Goal: Transaction & Acquisition: Purchase product/service

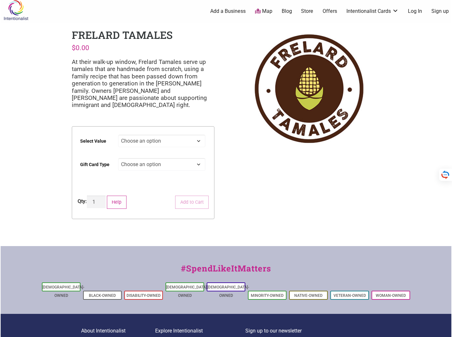
scroll to position [3, 0]
click at [130, 164] on select "Choose an option Physical" at bounding box center [161, 164] width 87 height 13
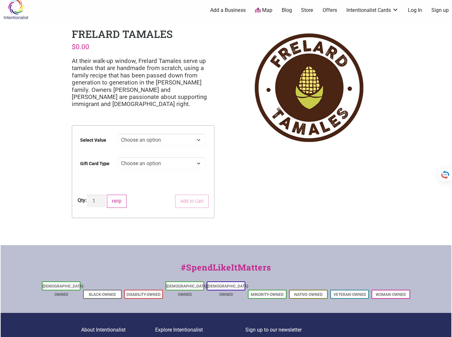
click at [137, 141] on select "Choose an option $25 $50 $100 $200 $500" at bounding box center [161, 140] width 87 height 13
click at [118, 134] on select "Choose an option $25 $50 $100 $200 $500" at bounding box center [161, 140] width 87 height 13
select select "$100"
click at [131, 164] on select "Choose an option Physical" at bounding box center [161, 163] width 87 height 13
select select "Physical"
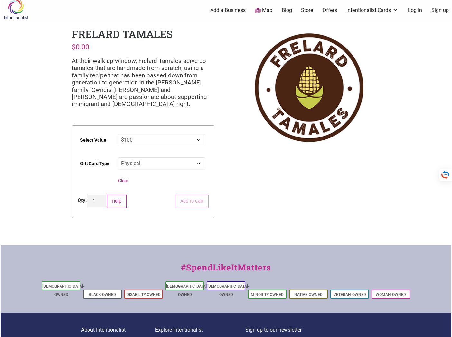
click at [118, 157] on select "Choose an option Physical" at bounding box center [161, 163] width 87 height 13
select select "$100"
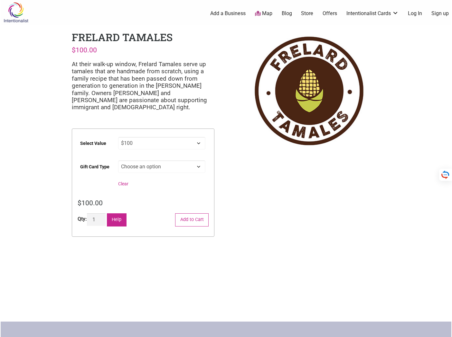
scroll to position [2, 0]
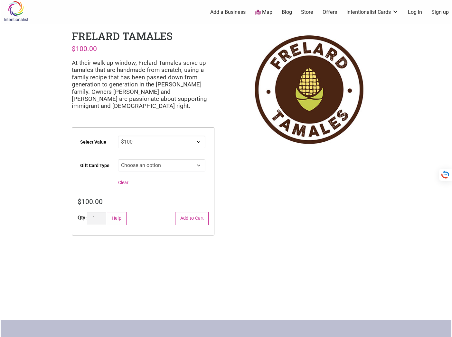
drag, startPoint x: 149, startPoint y: 196, endPoint x: 145, endPoint y: 192, distance: 5.2
click at [148, 196] on form "Select Value Choose an option $25 $50 $100 $200 $500 Gift Card Type Choose an o…" at bounding box center [143, 181] width 142 height 108
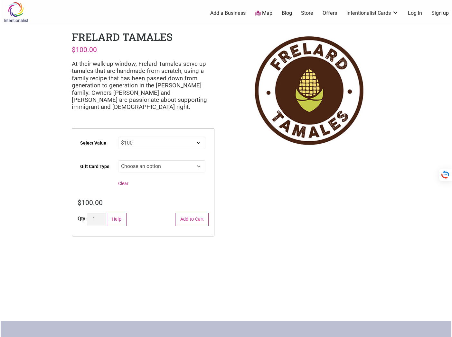
click at [127, 166] on select "Choose an option Physical" at bounding box center [161, 166] width 87 height 13
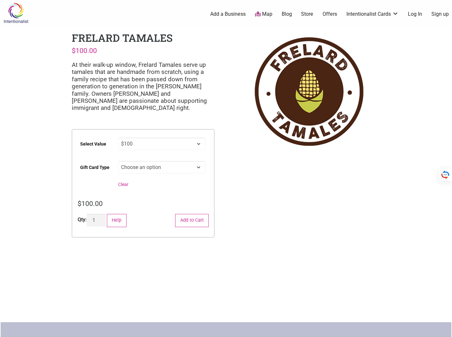
scroll to position [0, 0]
click at [139, 142] on select "Choose an option $25 $50 $100 $200 $500" at bounding box center [161, 143] width 87 height 13
click at [118, 137] on select "Choose an option $25 $50 $100 $200 $500" at bounding box center [161, 143] width 87 height 13
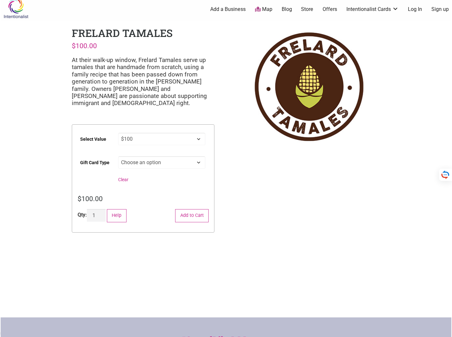
scroll to position [6, 0]
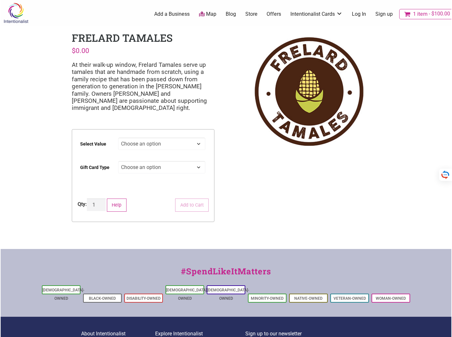
scroll to position [320, 0]
click at [134, 167] on select "Choose an option Physical" at bounding box center [161, 167] width 87 height 13
select select "Physical"
click at [118, 161] on select "Choose an option Physical" at bounding box center [161, 167] width 87 height 13
click at [145, 146] on select "Choose an option $25 $50 $100 $200 $500" at bounding box center [161, 144] width 87 height 13
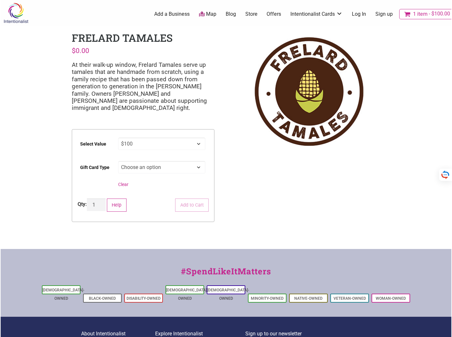
click at [118, 138] on select "Choose an option $25 $50 $100 $200 $500" at bounding box center [161, 144] width 87 height 13
select select "$100"
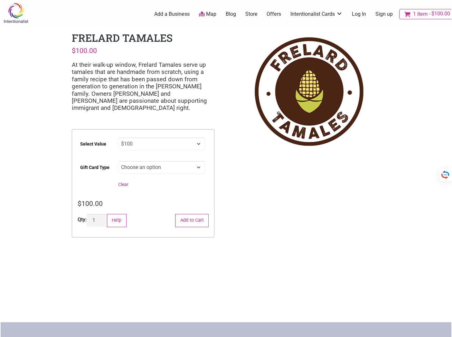
click at [415, 13] on span "1 item" at bounding box center [420, 14] width 14 height 5
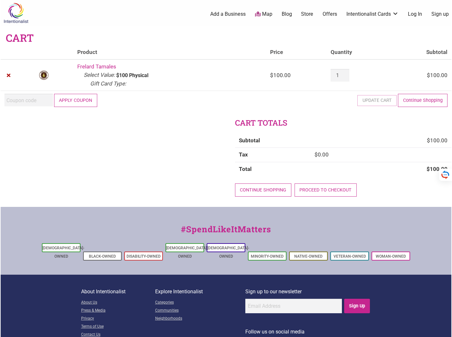
scroll to position [320, 0]
click at [83, 101] on button "Apply coupon" at bounding box center [75, 100] width 43 height 13
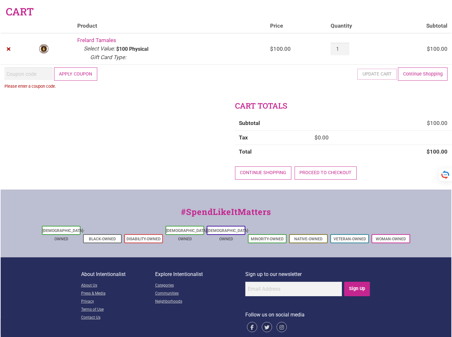
scroll to position [32, 0]
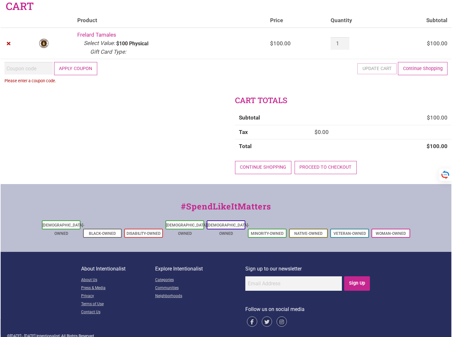
click at [138, 112] on div "Cart totals Subtotal $ 100.00 Tax $ 0.00 Total $ 100.00 Continue shopping Proce…" at bounding box center [226, 139] width 450 height 89
click at [17, 67] on input "Coupon:" at bounding box center [29, 68] width 48 height 13
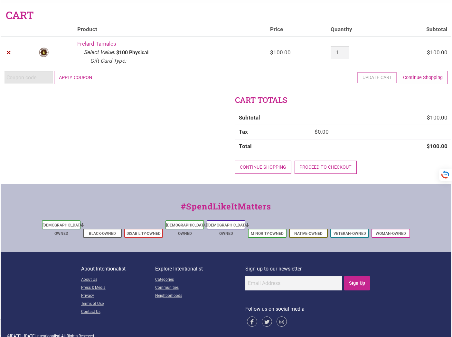
click at [35, 78] on input "Coupon:" at bounding box center [29, 77] width 48 height 13
paste input "2025JUNTOS"
type input "2025JUNTOS"
click at [77, 78] on button "Apply coupon" at bounding box center [75, 77] width 43 height 13
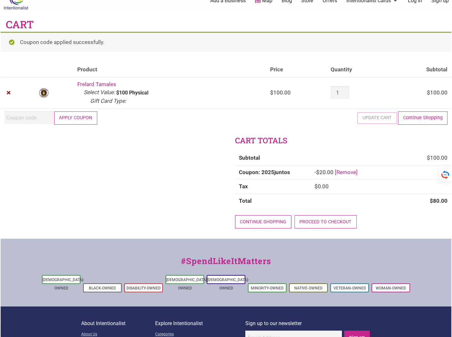
scroll to position [13, 0]
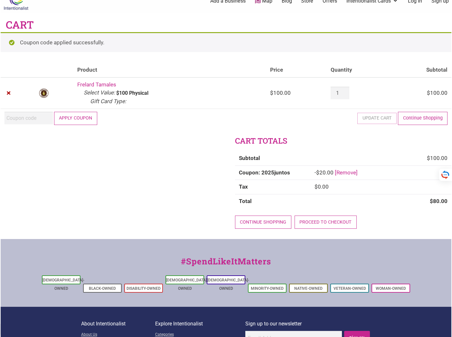
click at [140, 186] on div "Cart totals Subtotal $ 100.00 Coupon: 2025juntos - $ 20.00 [Remove] Tax $ 0.00 …" at bounding box center [226, 188] width 450 height 104
